Goal: Task Accomplishment & Management: Use online tool/utility

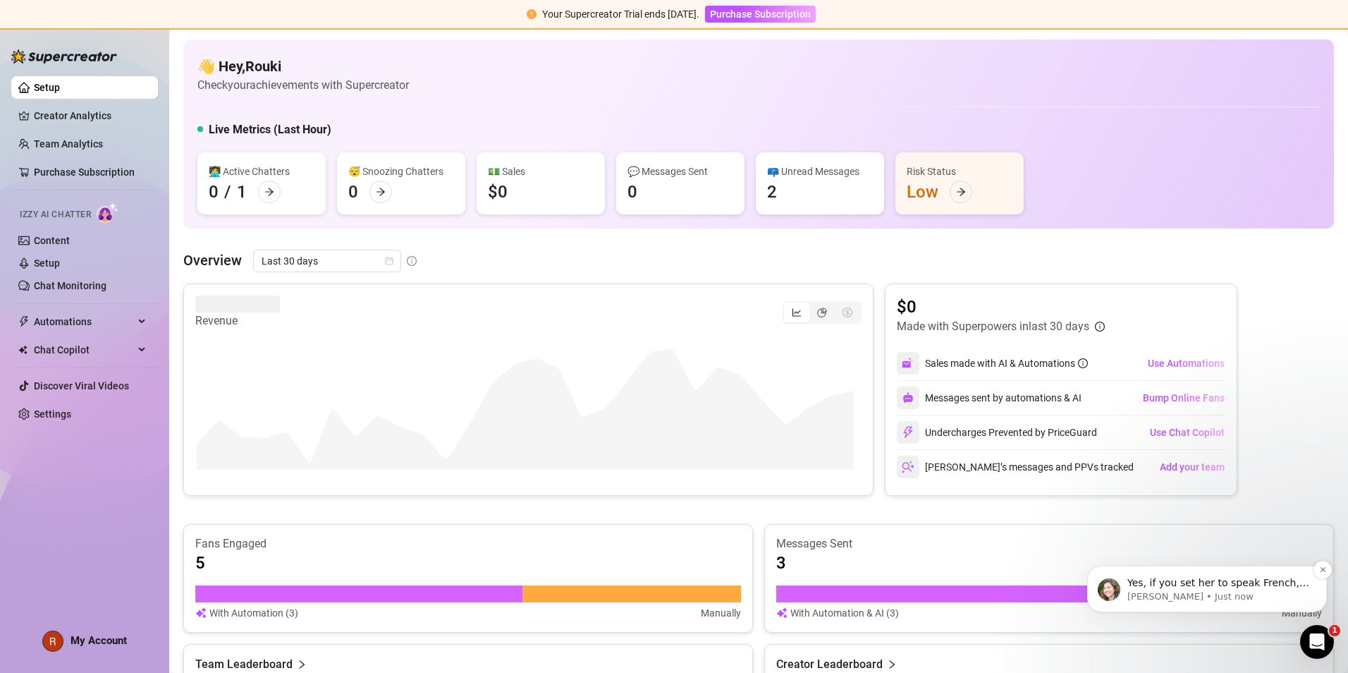
click at [1226, 598] on p "[PERSON_NAME] • Just now" at bounding box center [1218, 596] width 182 height 13
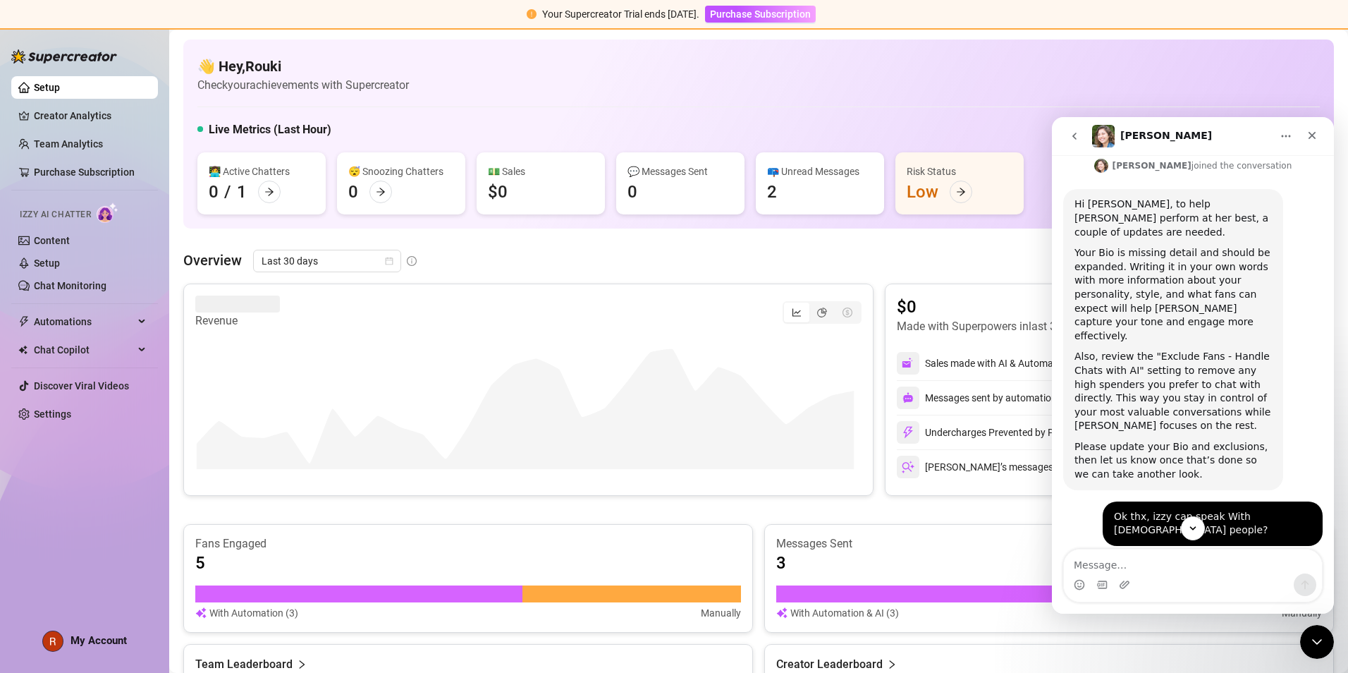
scroll to position [170, 0]
click at [1201, 556] on textarea "Message…" at bounding box center [1193, 561] width 258 height 24
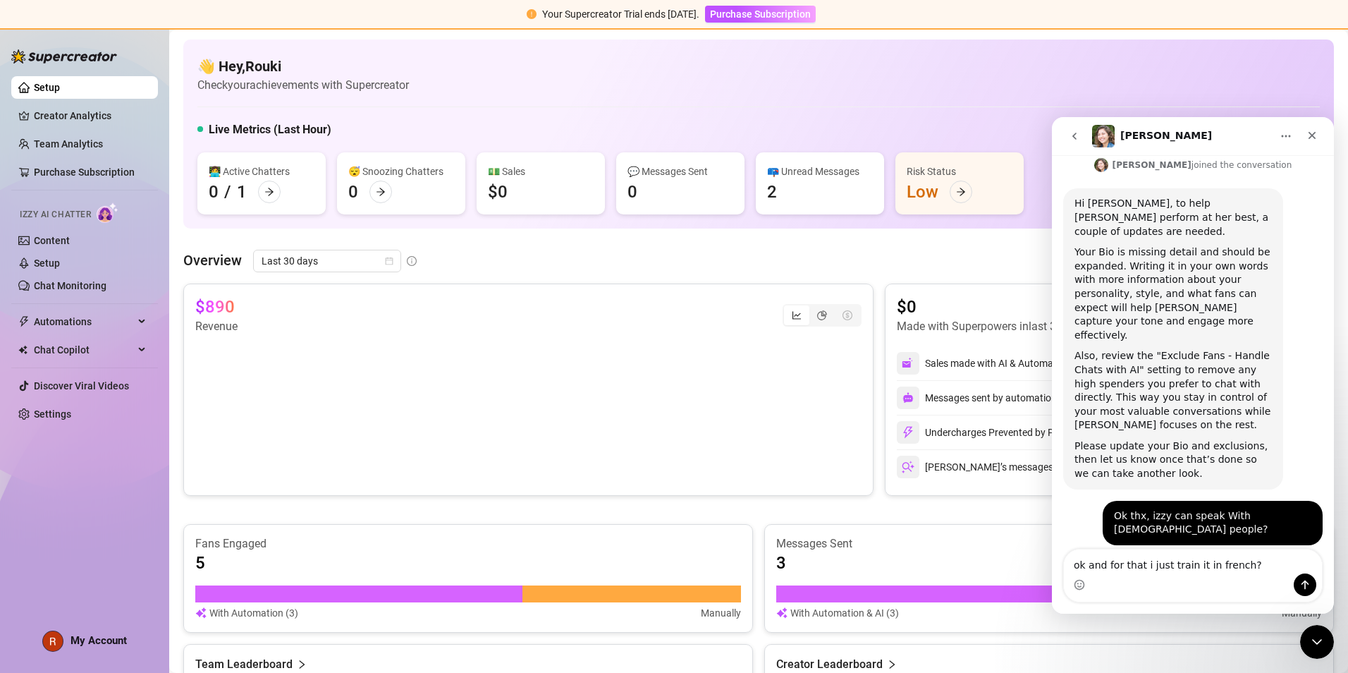
click at [1163, 566] on textarea "ok and for that i just train it in french?" at bounding box center [1193, 561] width 258 height 24
type textarea "ok and for that i just do train it in french?"
click at [1312, 589] on button "Send a message…" at bounding box center [1305, 584] width 23 height 23
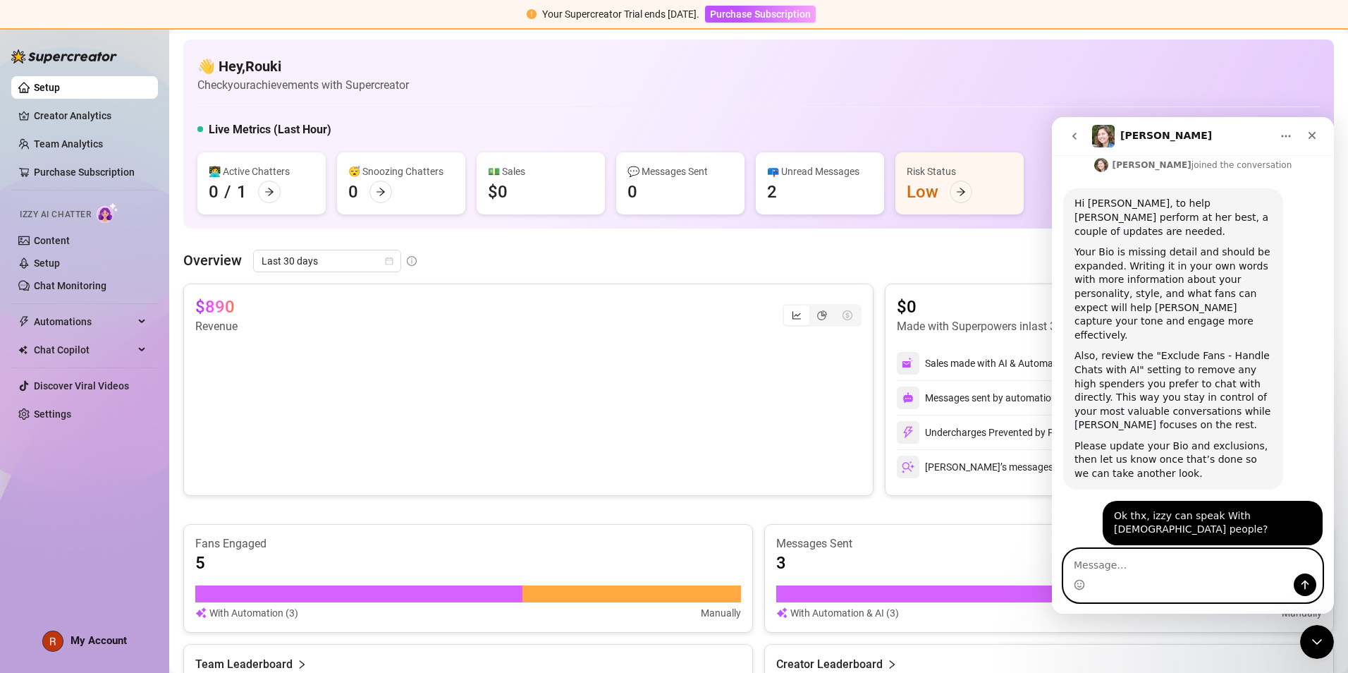
scroll to position [212, 0]
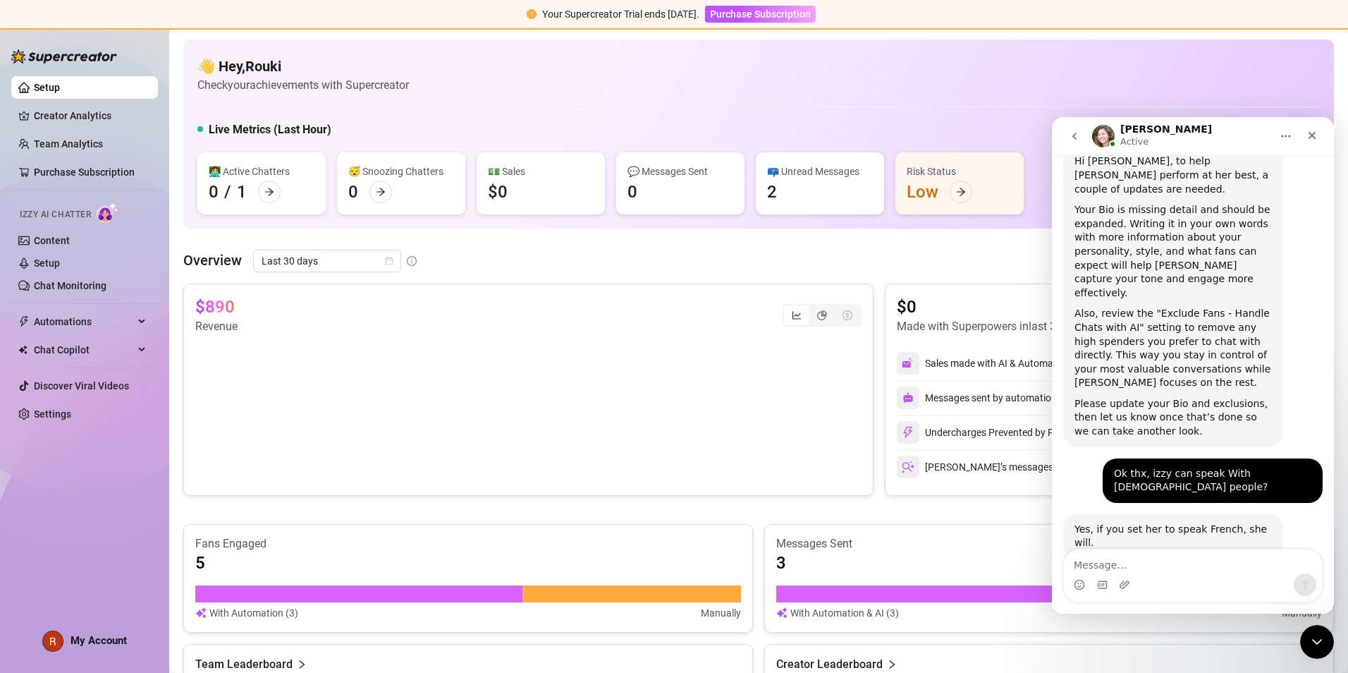
click at [60, 82] on link "Setup" at bounding box center [47, 87] width 26 height 11
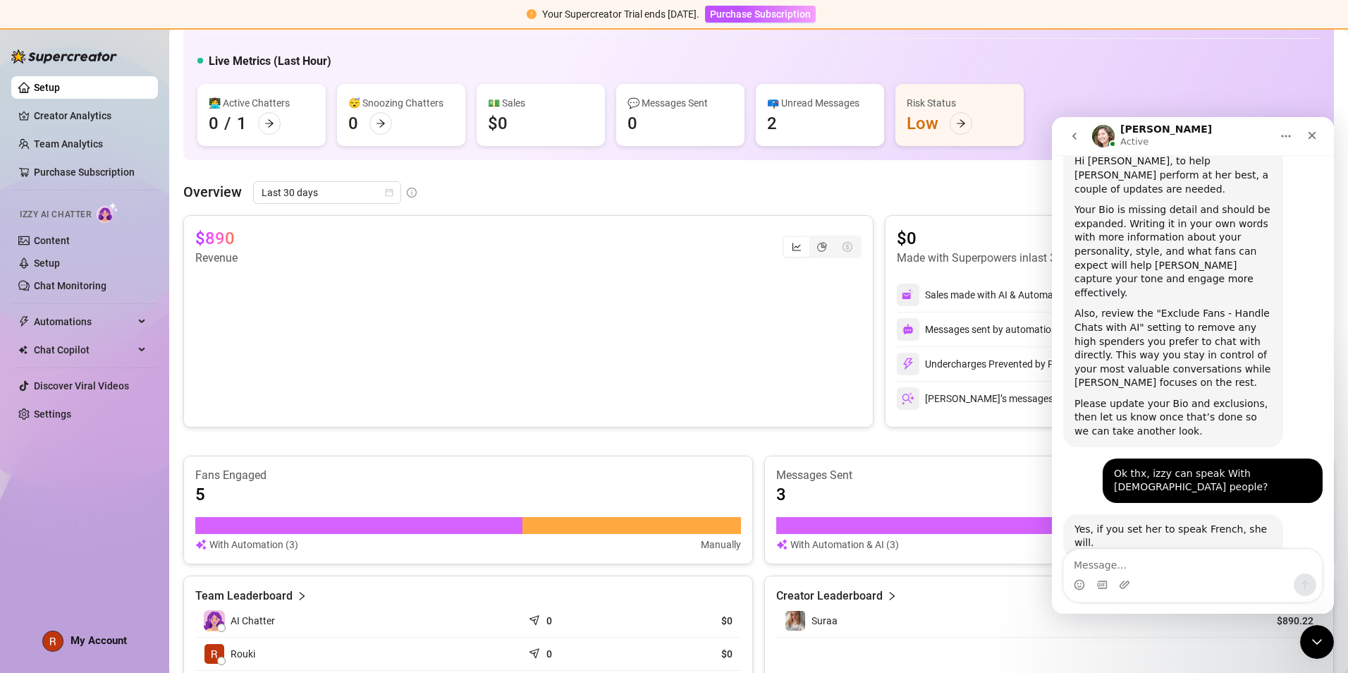
scroll to position [71, 0]
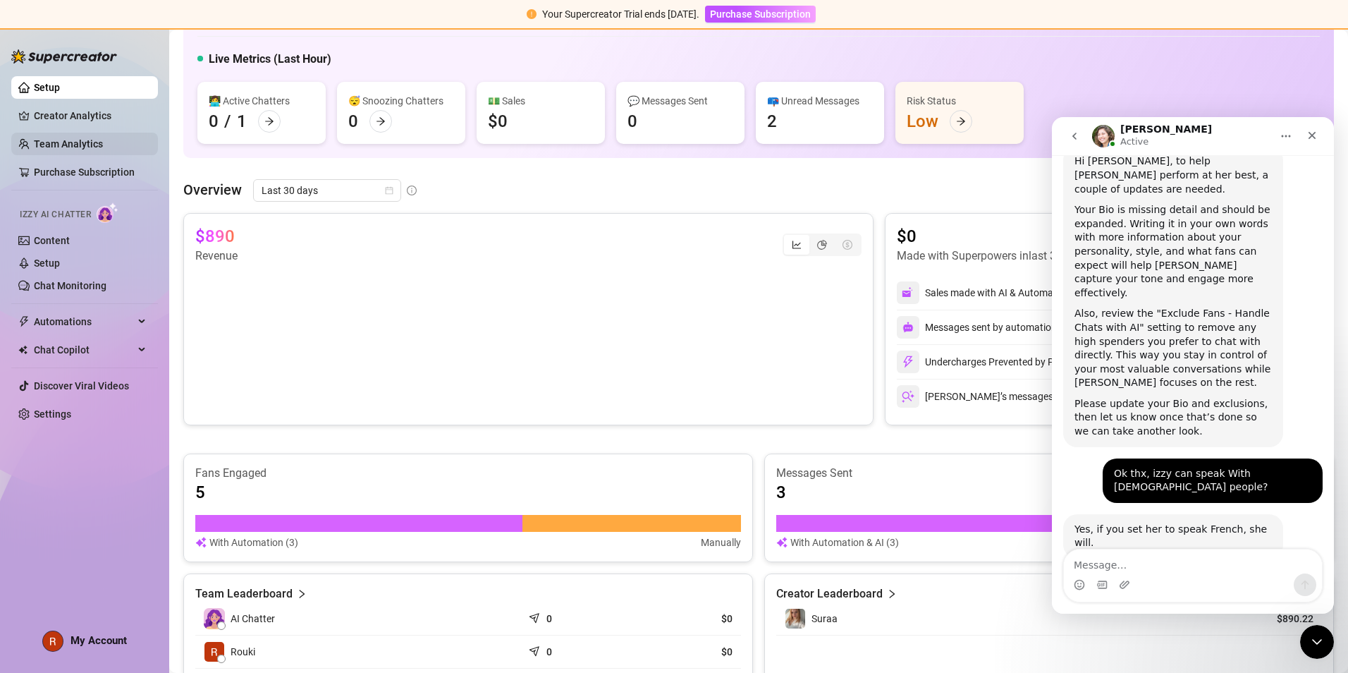
click at [74, 138] on link "Team Analytics" at bounding box center [68, 143] width 69 height 11
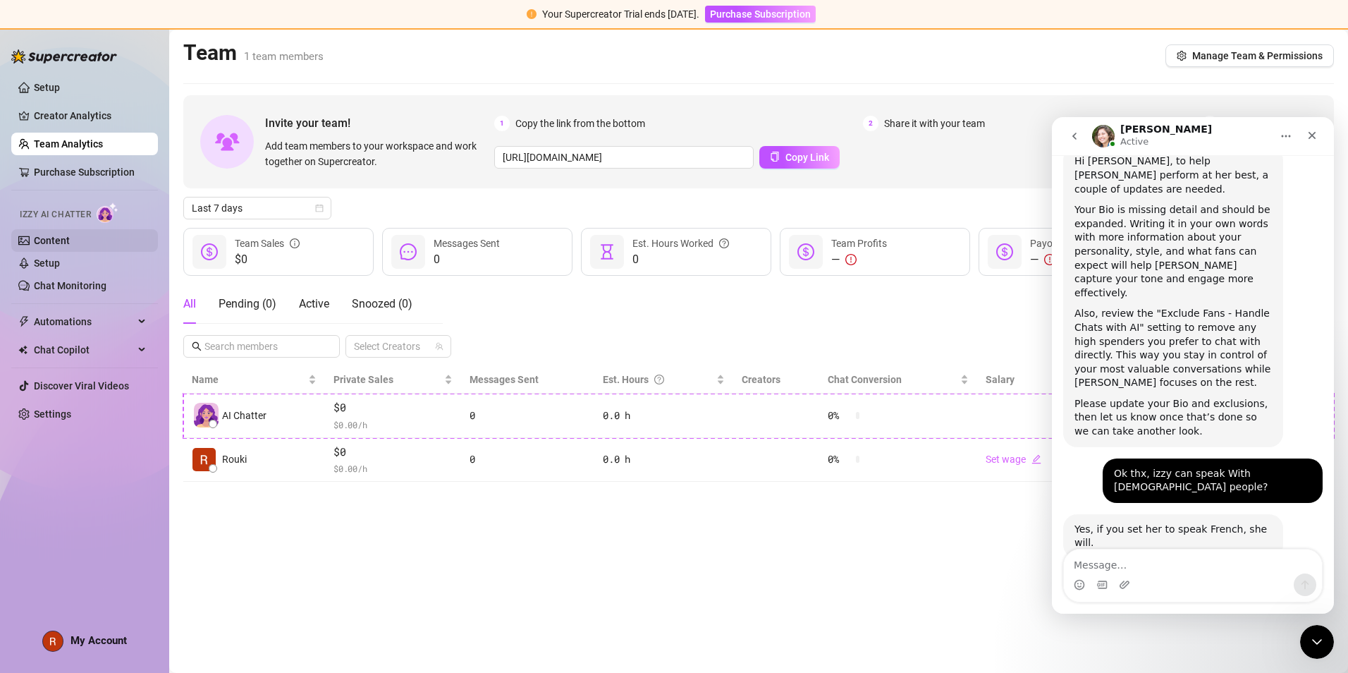
click at [64, 246] on link "Content" at bounding box center [52, 240] width 36 height 11
click at [63, 245] on link "Content" at bounding box center [52, 240] width 36 height 11
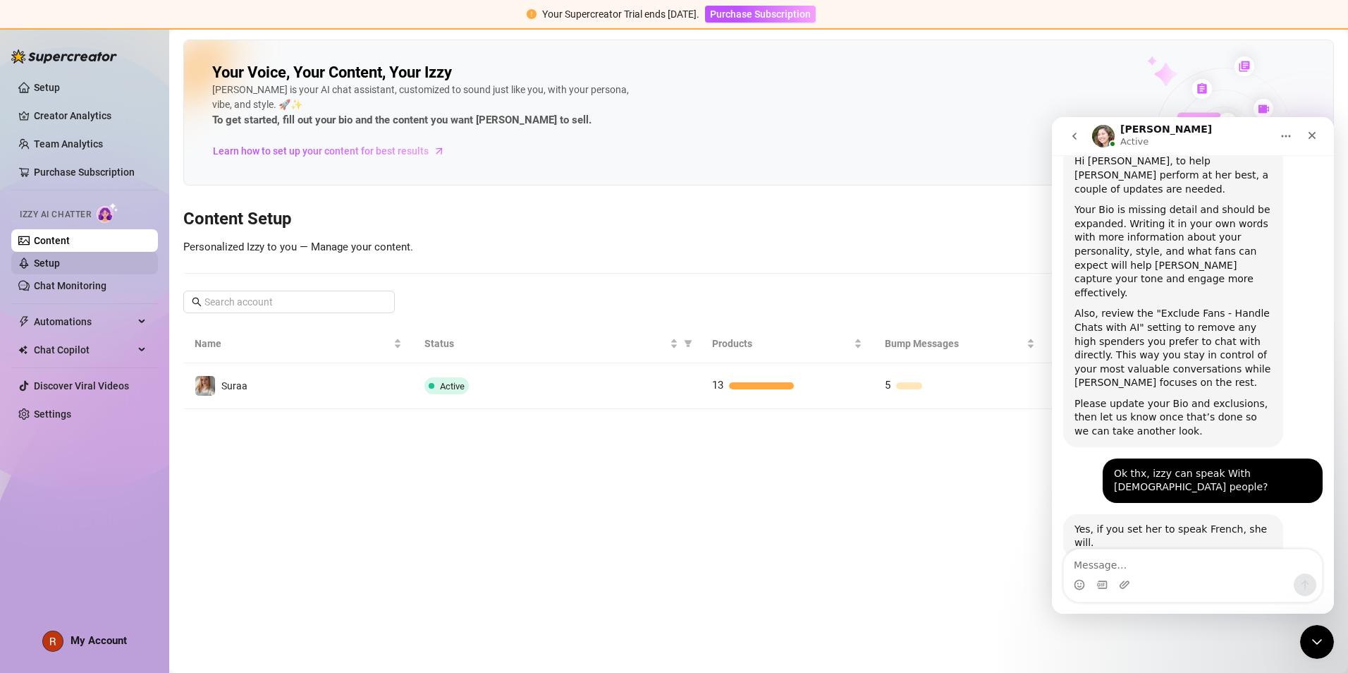
click at [60, 269] on link "Setup" at bounding box center [47, 262] width 26 height 11
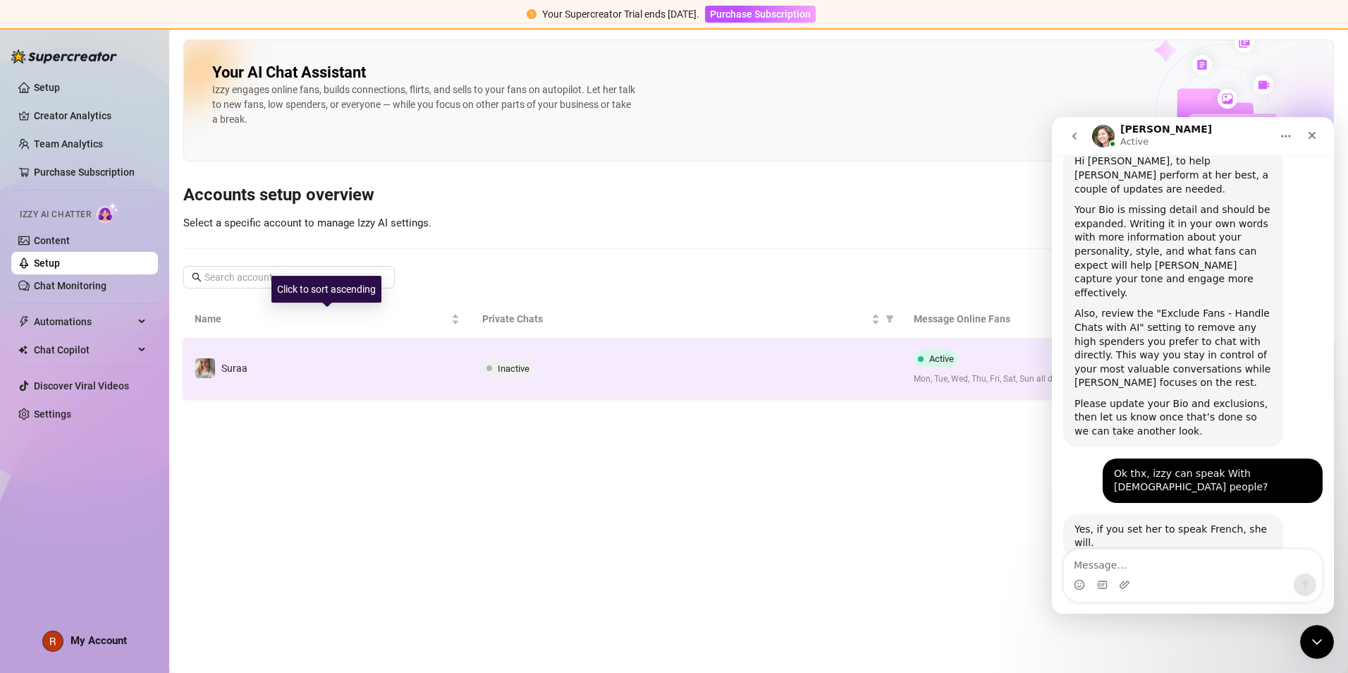
click at [697, 386] on td "Inactive" at bounding box center [687, 367] width 432 height 59
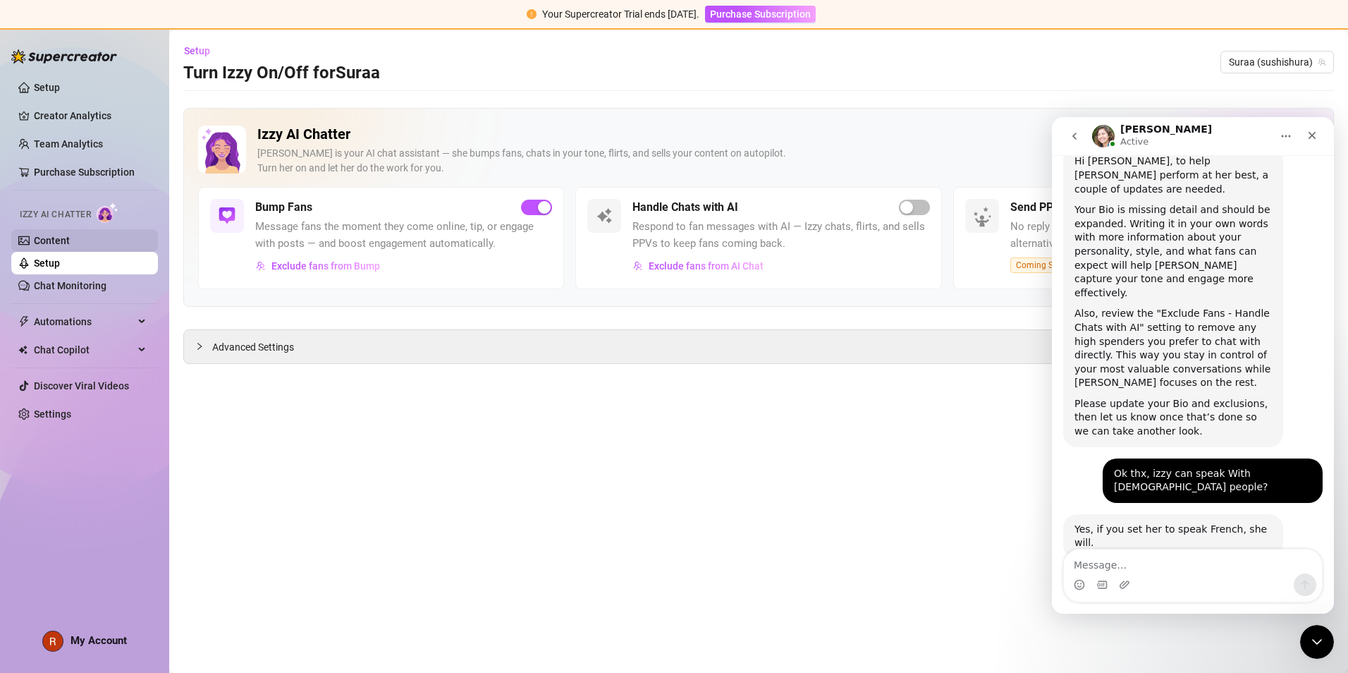
click at [57, 246] on link "Content" at bounding box center [52, 240] width 36 height 11
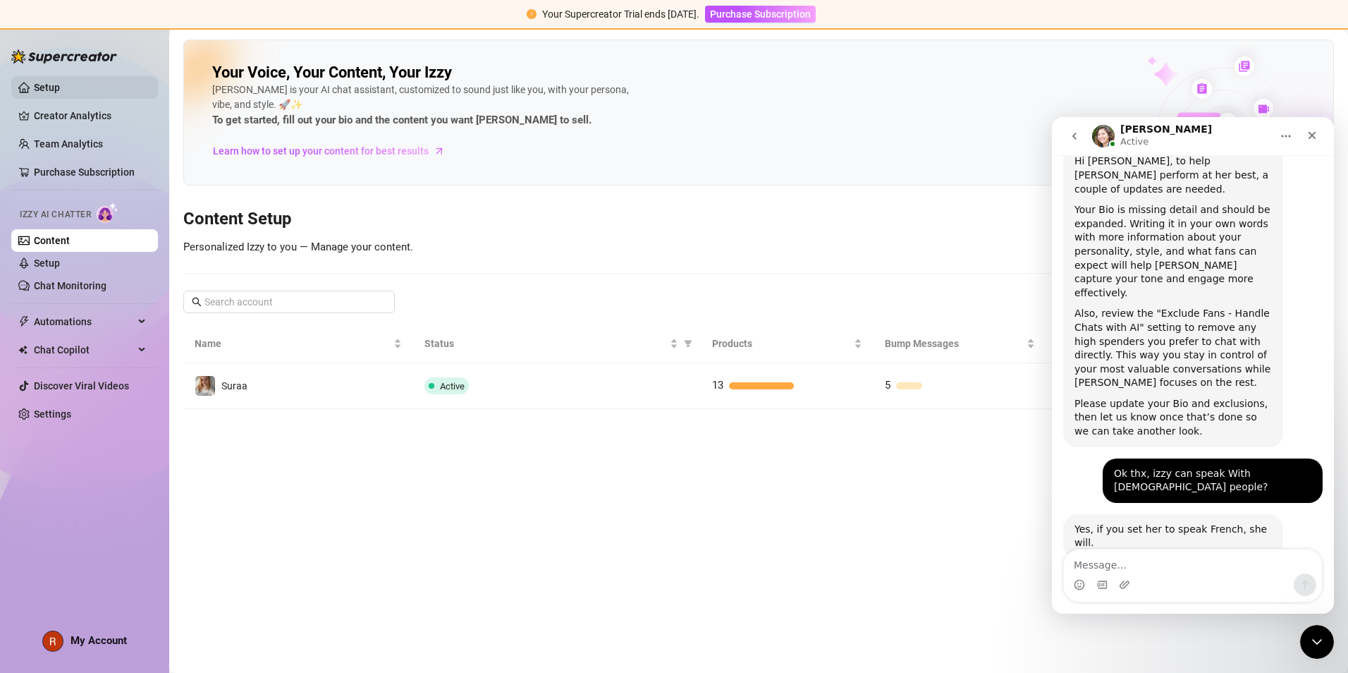
click at [60, 82] on link "Setup" at bounding box center [47, 87] width 26 height 11
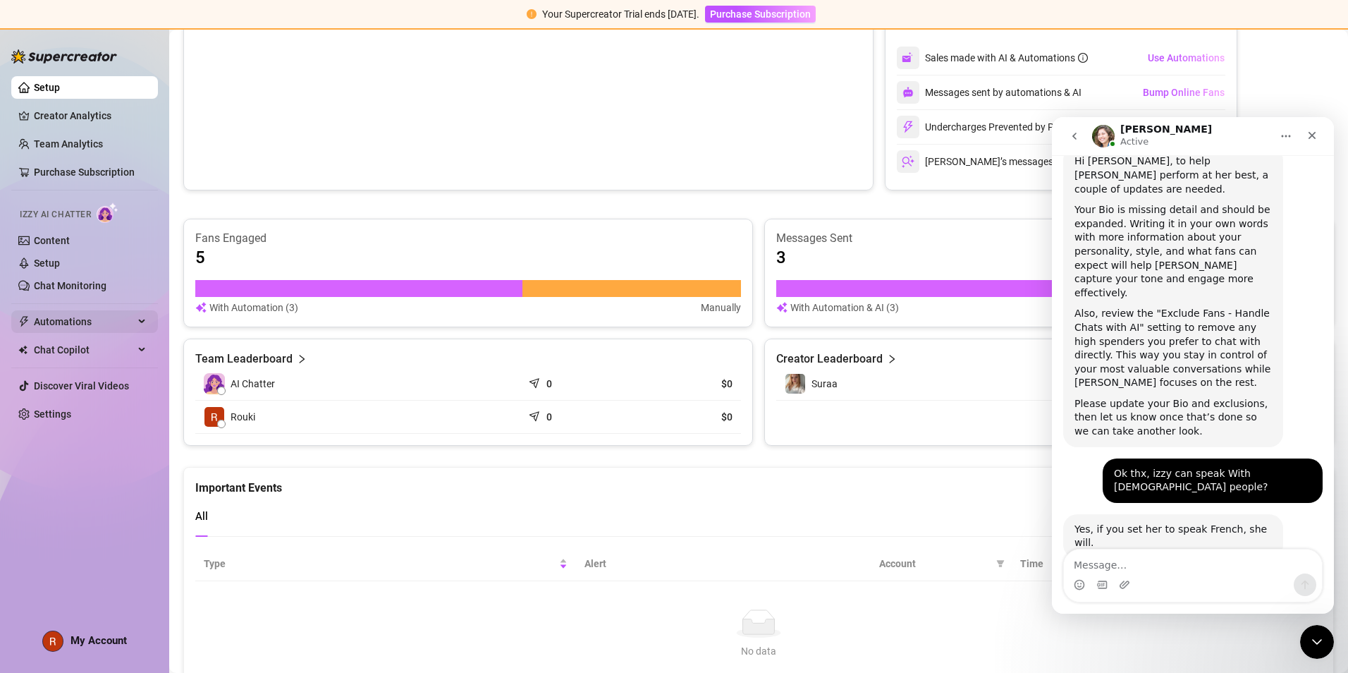
scroll to position [304, 0]
click at [70, 243] on link "Content" at bounding box center [52, 240] width 36 height 11
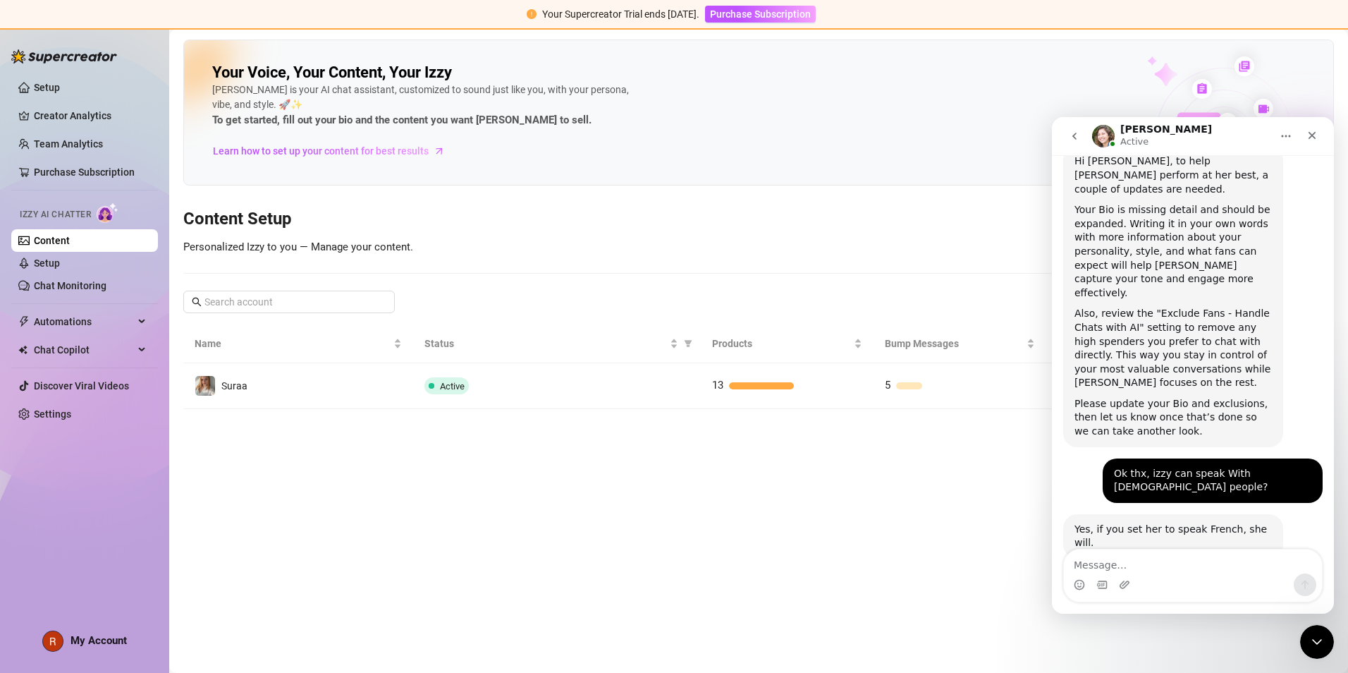
scroll to position [267, 0]
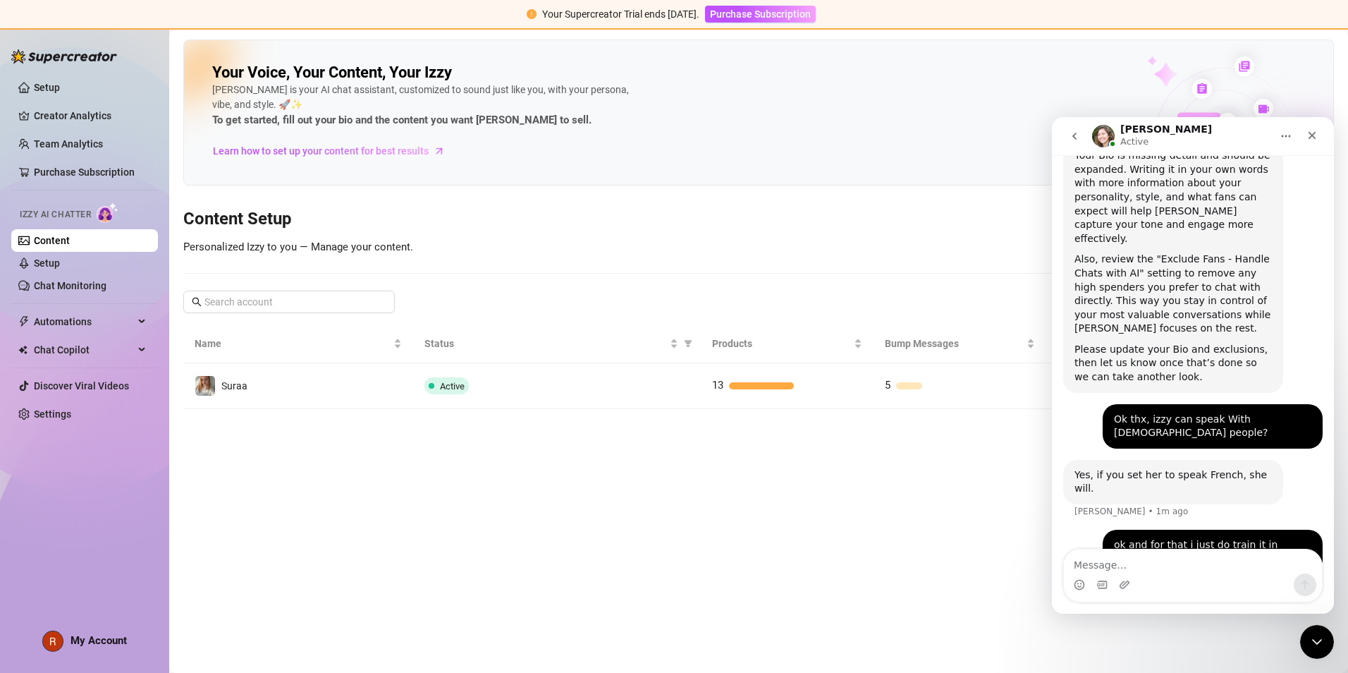
click at [1289, 126] on button "Home" at bounding box center [1286, 136] width 27 height 27
click at [903, 219] on h3 "Content Setup" at bounding box center [758, 219] width 1151 height 23
click at [60, 267] on link "Setup" at bounding box center [47, 262] width 26 height 11
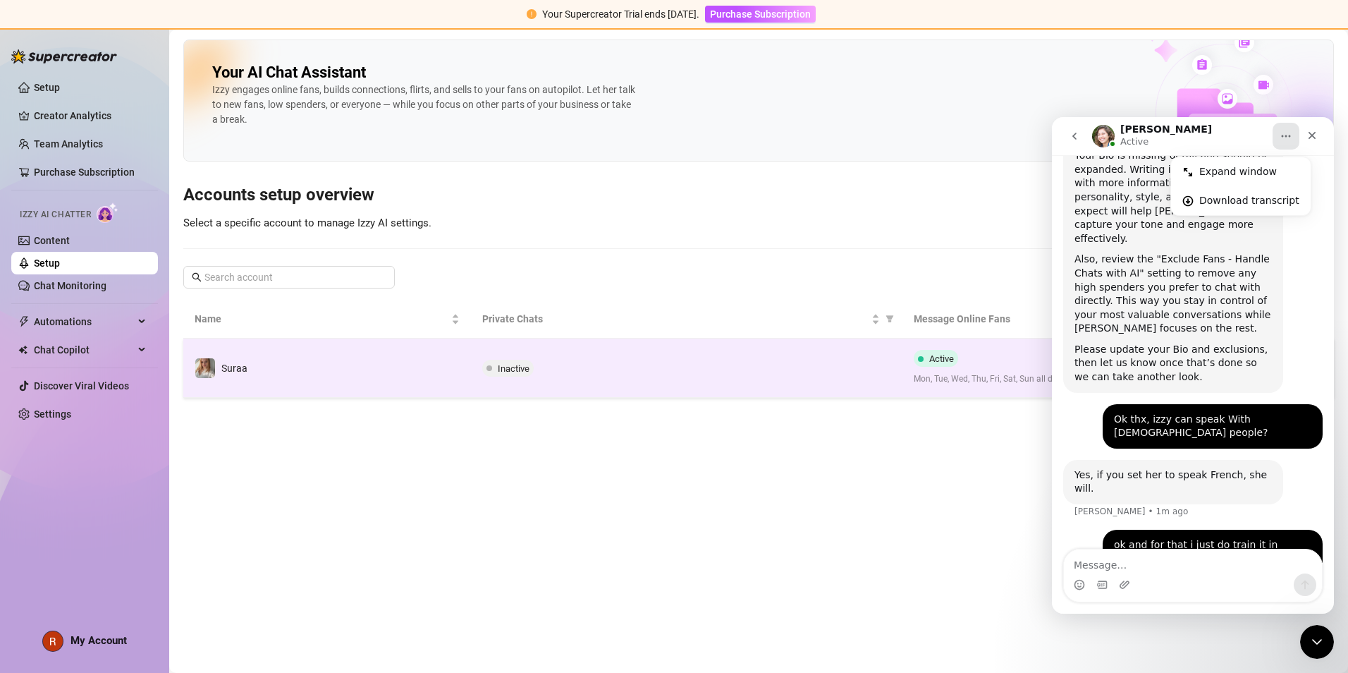
click at [257, 375] on td "Suraa" at bounding box center [327, 367] width 288 height 59
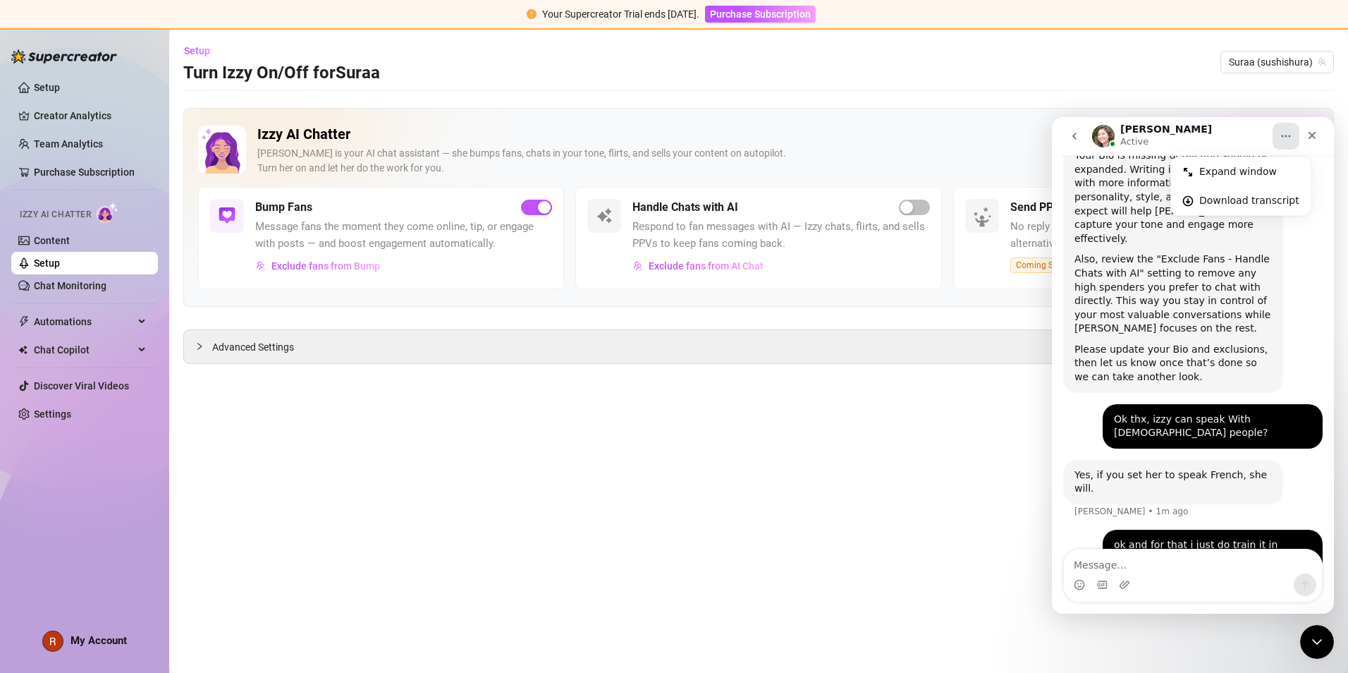
click at [252, 126] on div "Izzy AI Chatter [PERSON_NAME] is your AI chat assistant — she bumps fans, chats…" at bounding box center [758, 156] width 1121 height 61
click at [692, 244] on span "Respond to fan messages with AI — Izzy chats, flirts, and sells PPVs to keep fa…" at bounding box center [780, 235] width 297 height 33
drag, startPoint x: 692, startPoint y: 244, endPoint x: 853, endPoint y: 226, distance: 161.8
click at [825, 216] on div "Handle Chats with AI" at bounding box center [780, 207] width 297 height 17
drag, startPoint x: 931, startPoint y: 192, endPoint x: 915, endPoint y: 193, distance: 15.5
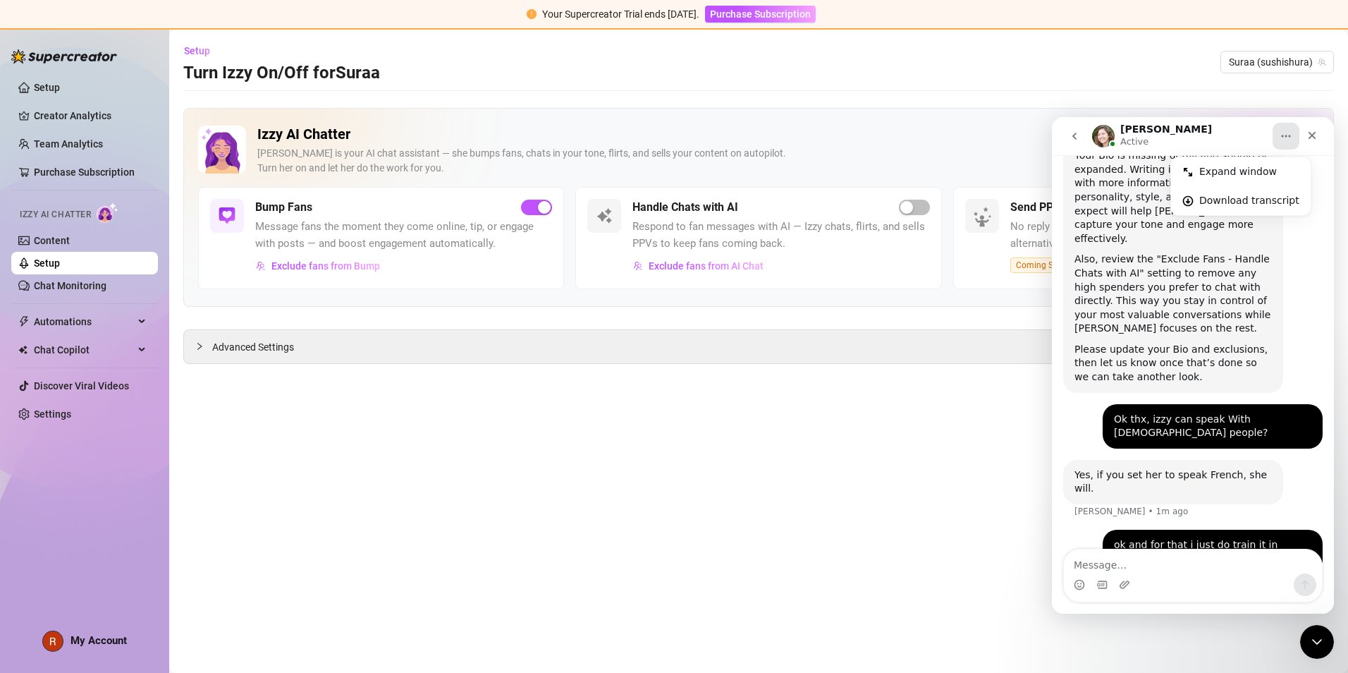
click at [915, 193] on div "Handle Chats with AI Respond to fan messages with AI — Izzy chats, flirts, and …" at bounding box center [758, 238] width 366 height 102
click at [915, 194] on div "Handle Chats with AI Respond to fan messages with AI — Izzy chats, flirts, and …" at bounding box center [758, 238] width 366 height 102
click at [919, 197] on div "Handle Chats with AI Respond to fan messages with AI — Izzy chats, flirts, and …" at bounding box center [758, 238] width 366 height 102
click at [919, 198] on div "Handle Chats with AI Respond to fan messages with AI — Izzy chats, flirts, and …" at bounding box center [758, 238] width 366 height 102
click at [918, 201] on span "button" at bounding box center [914, 208] width 31 height 16
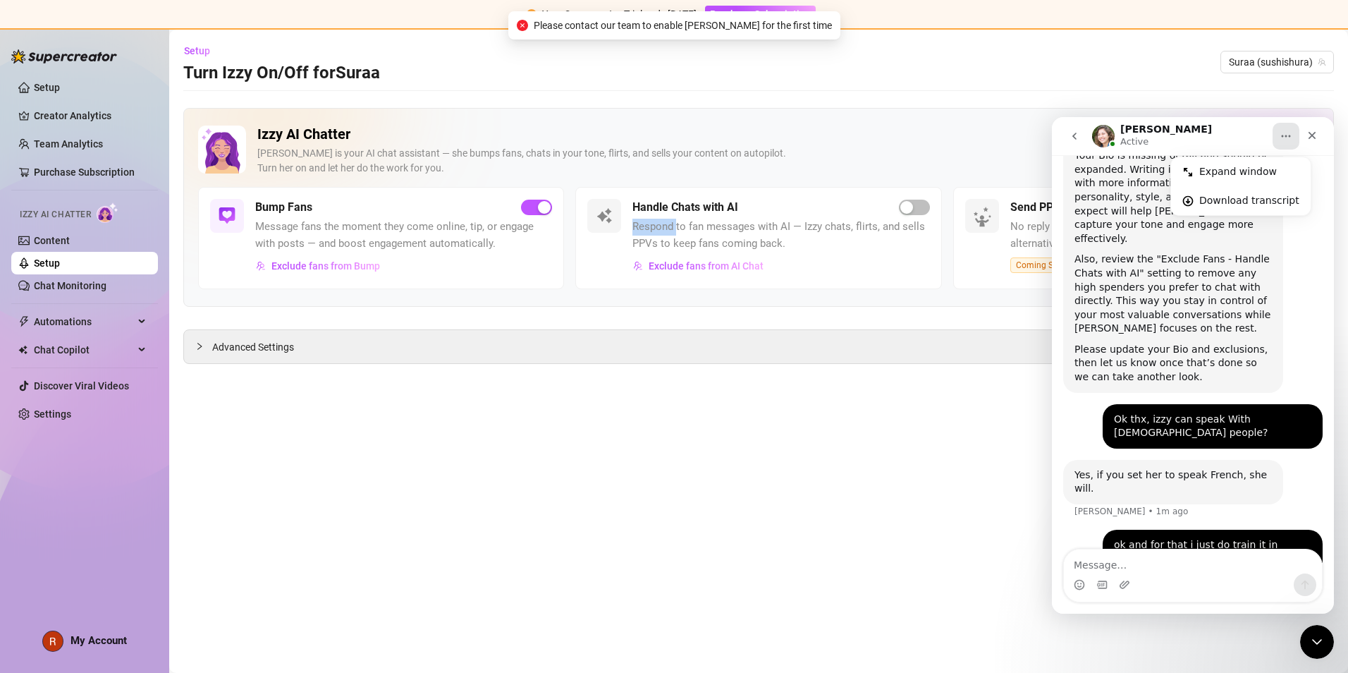
click at [915, 200] on span "button" at bounding box center [914, 208] width 31 height 16
click at [386, 86] on main "Setup Turn Izzy On/Off for Suraa Suraa (sushishura) Izzy AI Chatter [PERSON_NAM…" at bounding box center [758, 351] width 1179 height 643
click at [135, 107] on link "Creator Analytics" at bounding box center [90, 115] width 113 height 23
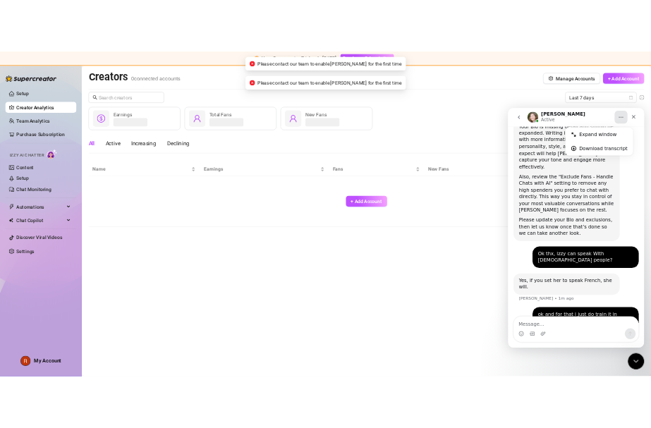
scroll to position [212, 0]
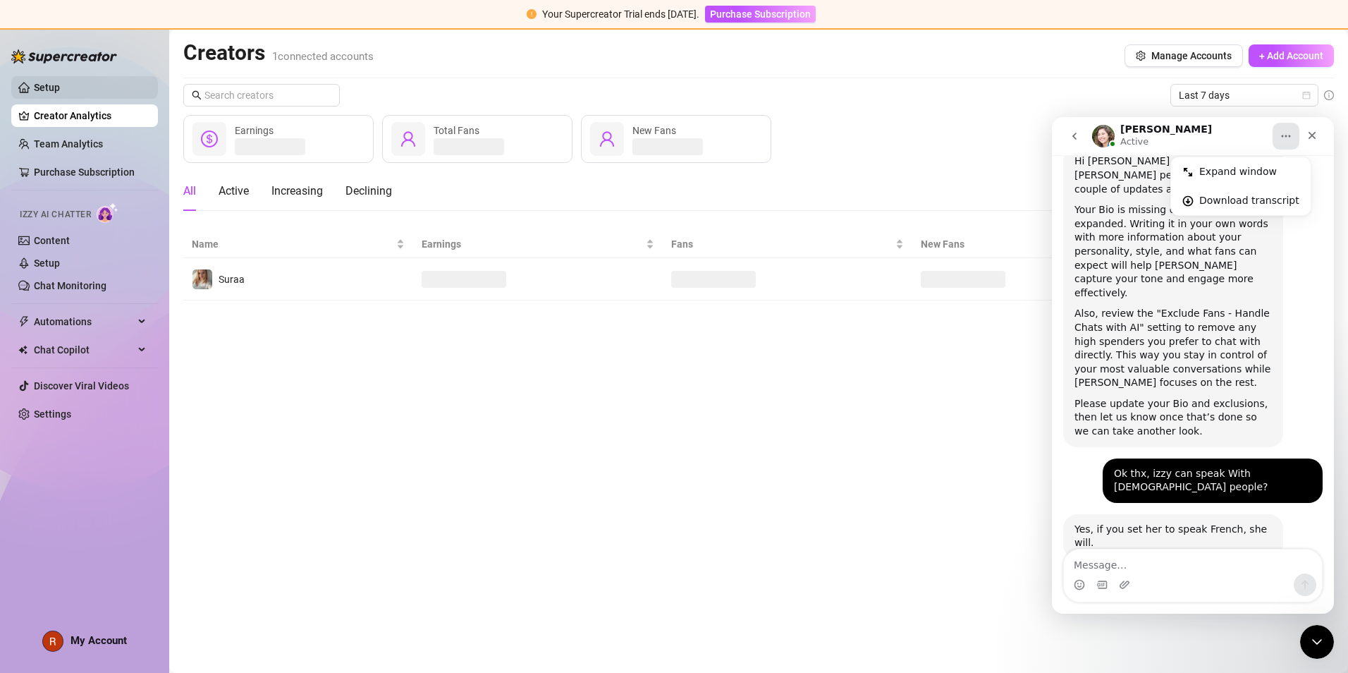
click at [60, 93] on link "Setup" at bounding box center [47, 87] width 26 height 11
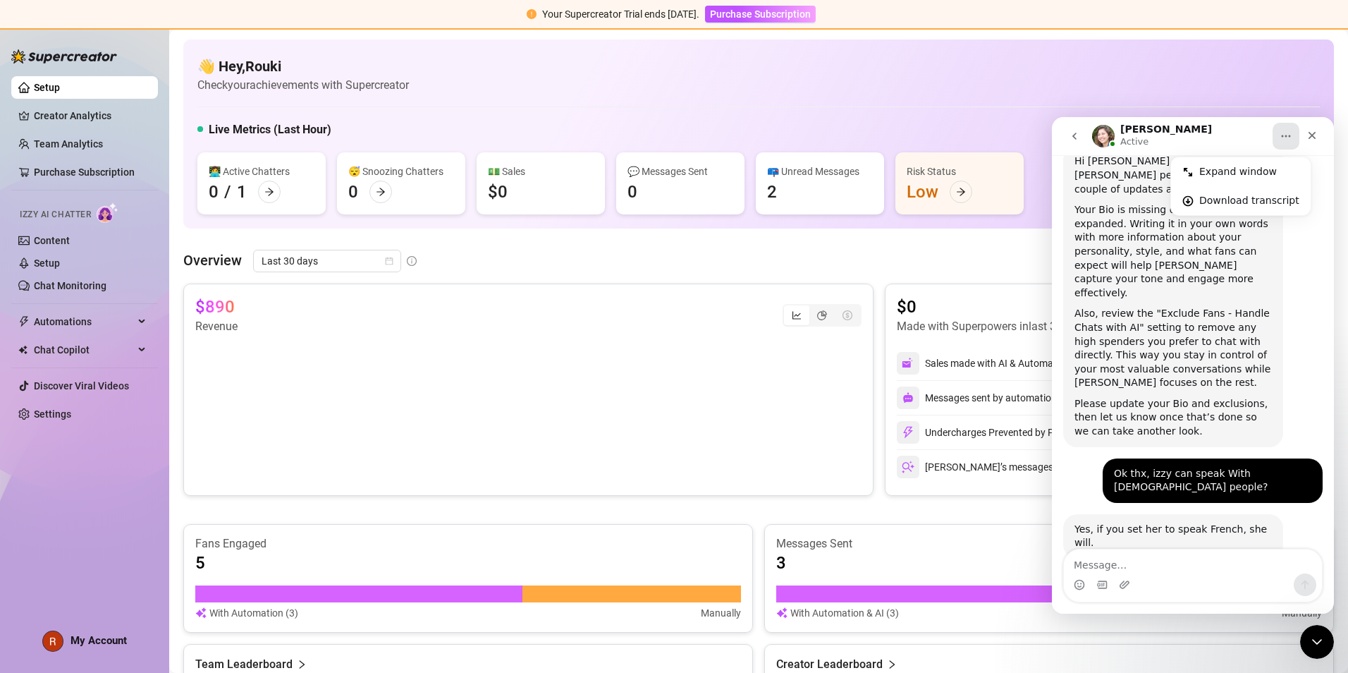
click at [60, 90] on link "Setup" at bounding box center [47, 87] width 26 height 11
click at [75, 138] on link "Team Analytics" at bounding box center [68, 143] width 69 height 11
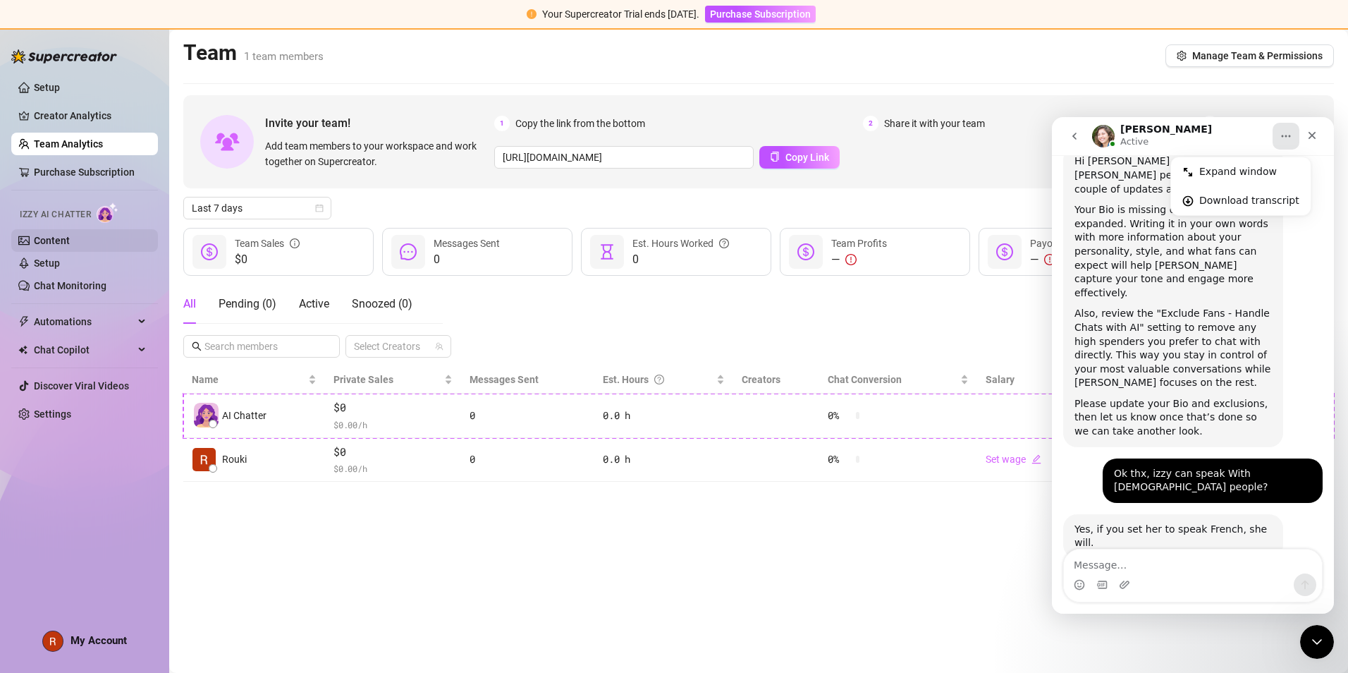
click at [70, 235] on link "Content" at bounding box center [52, 240] width 36 height 11
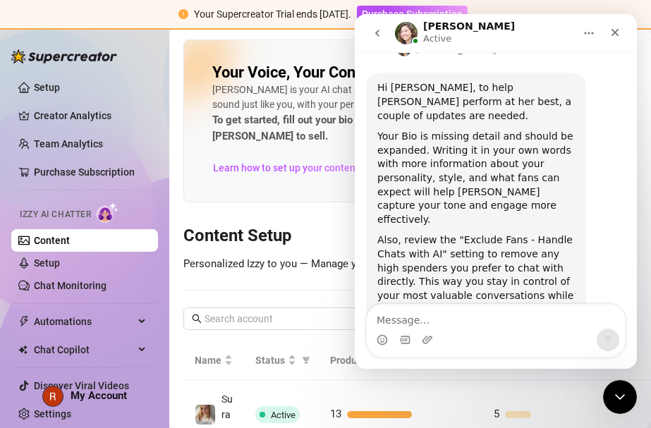
scroll to position [354, 0]
